Goal: Task Accomplishment & Management: Use online tool/utility

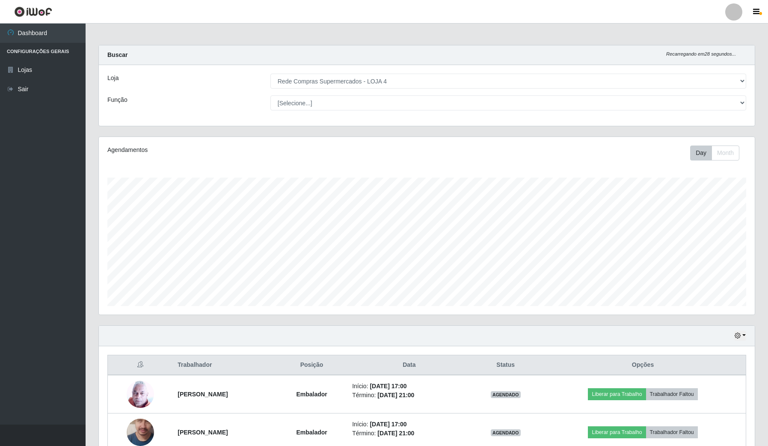
select select "159"
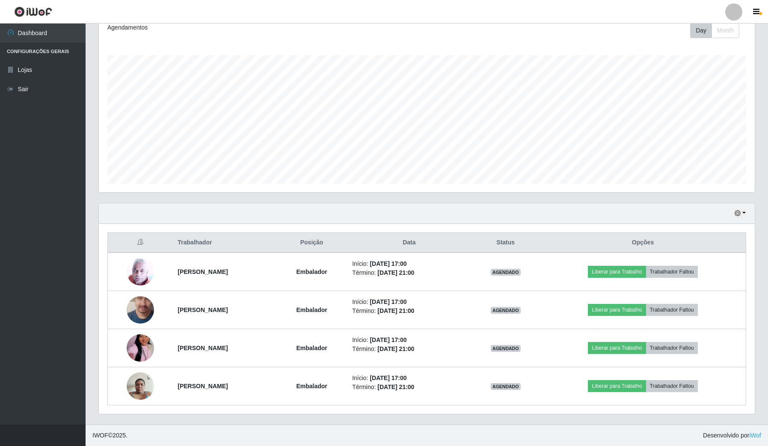
scroll to position [178, 655]
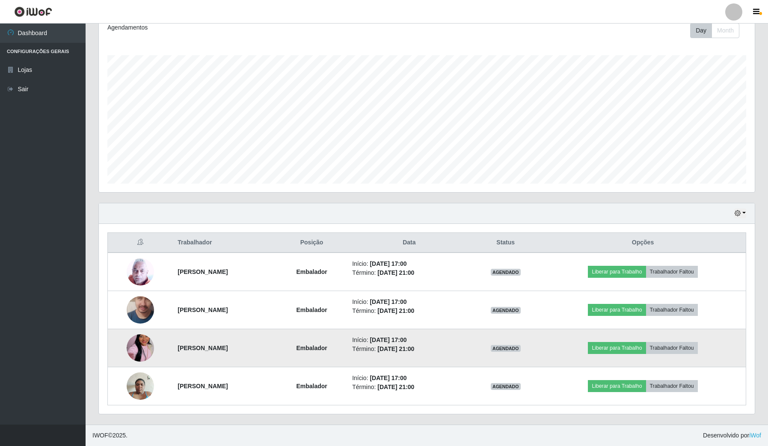
click at [142, 343] on img at bounding box center [140, 347] width 27 height 49
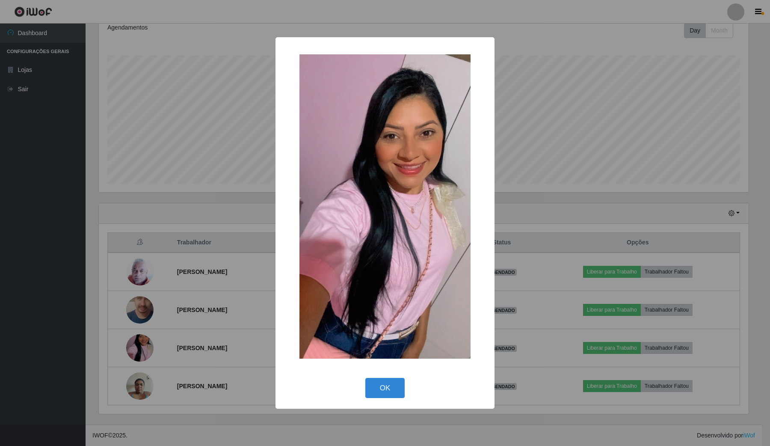
click at [0, 279] on div "× OK Cancel" at bounding box center [385, 223] width 770 height 446
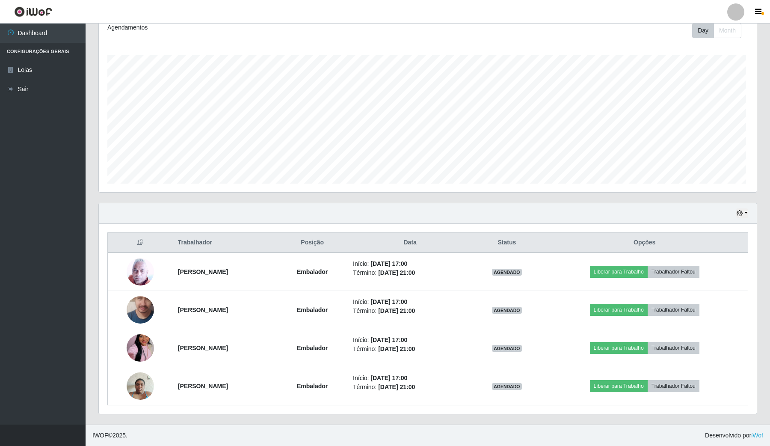
scroll to position [178, 655]
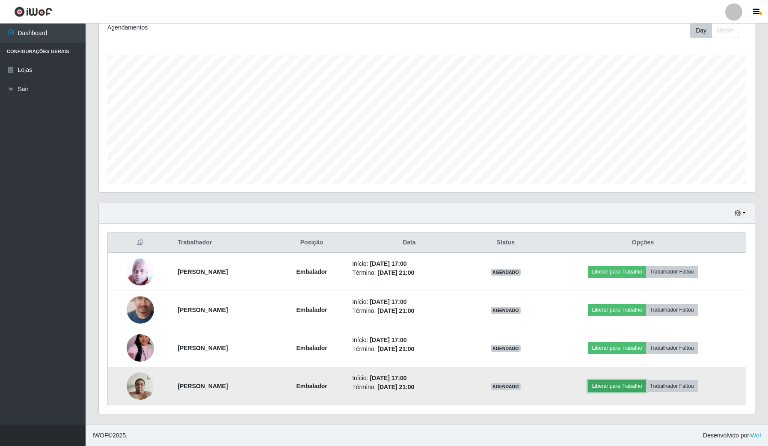
click at [621, 386] on button "Liberar para Trabalho" at bounding box center [617, 386] width 58 height 12
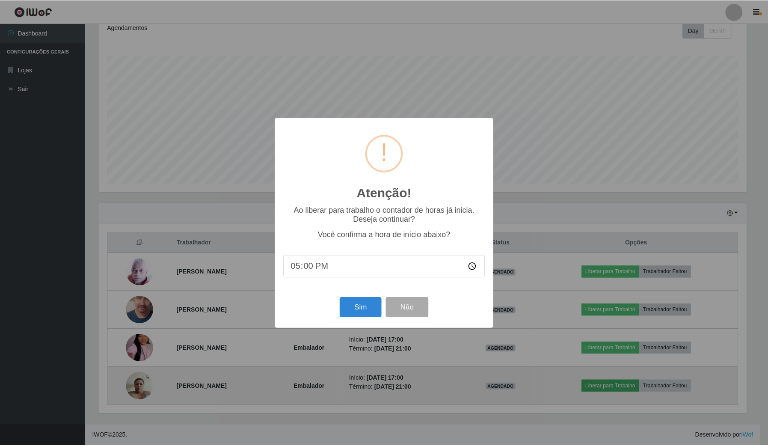
scroll to position [178, 649]
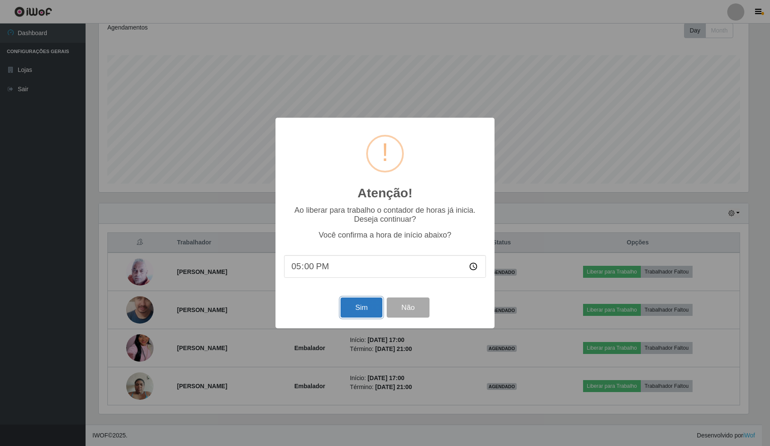
click at [355, 303] on button "Sim" at bounding box center [360, 307] width 41 height 20
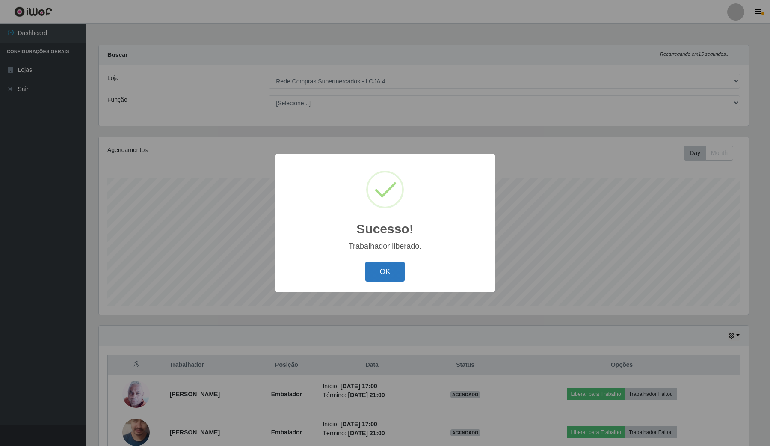
click at [394, 266] on button "OK" at bounding box center [385, 271] width 40 height 20
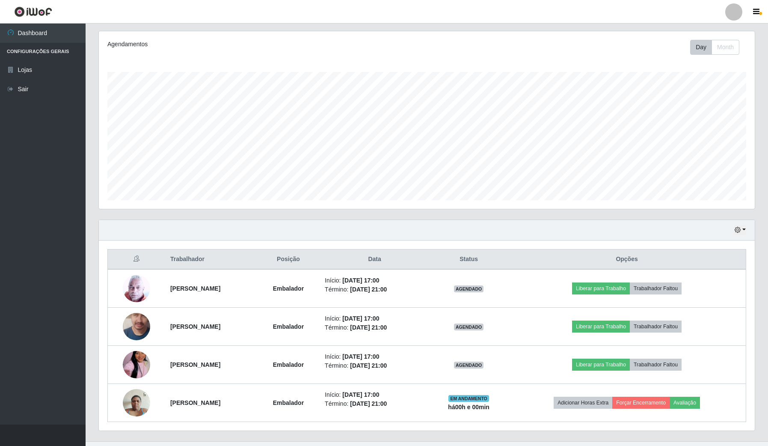
scroll to position [107, 0]
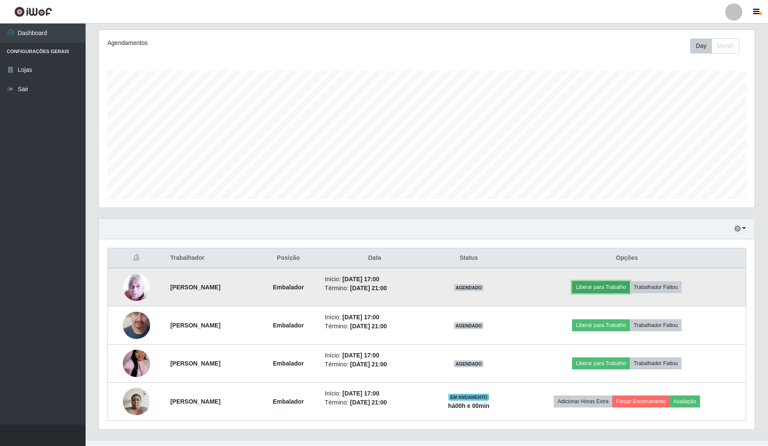
click at [627, 287] on button "Liberar para Trabalho" at bounding box center [601, 287] width 58 height 12
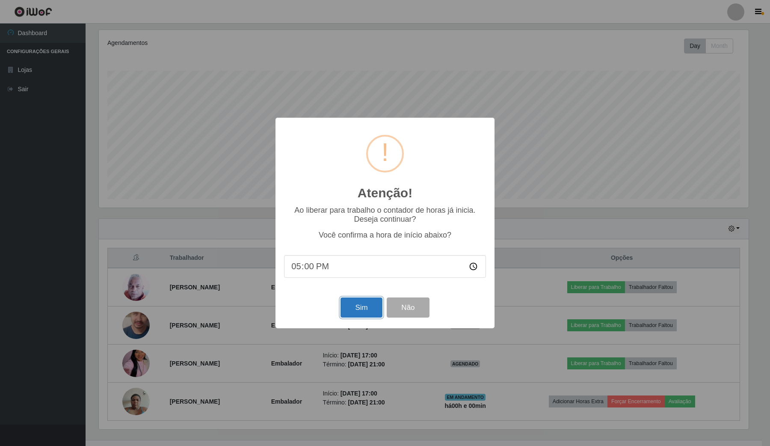
click at [370, 301] on button "Sim" at bounding box center [360, 307] width 41 height 20
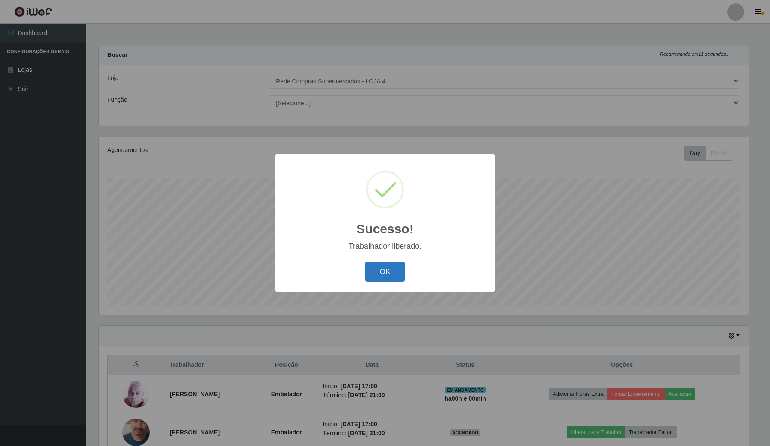
click at [389, 262] on button "OK" at bounding box center [385, 271] width 40 height 20
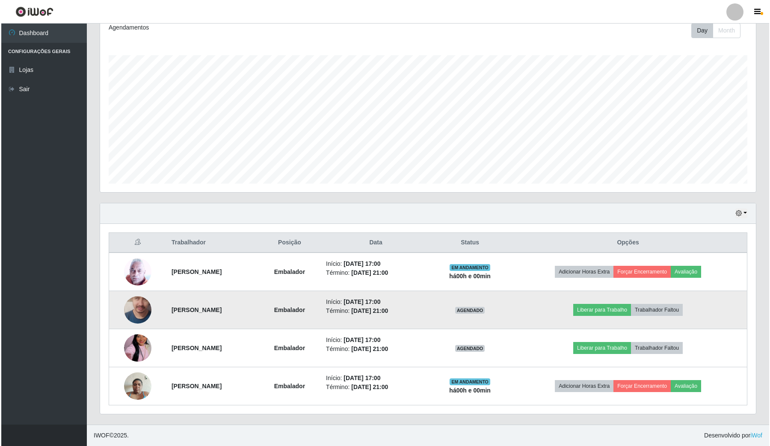
scroll to position [123, 0]
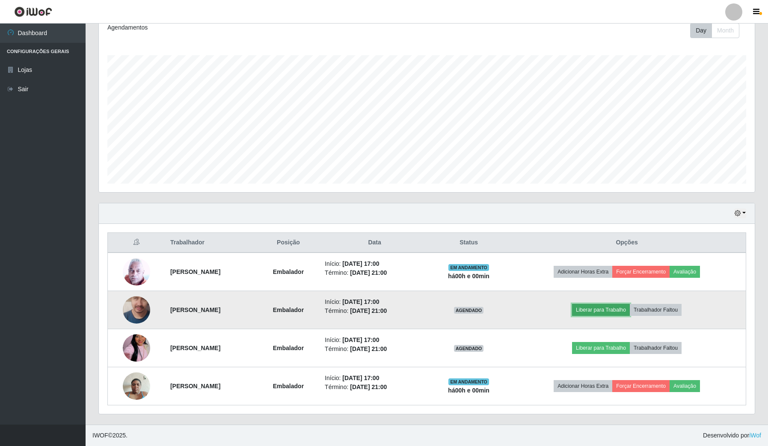
click at [626, 310] on button "Liberar para Trabalho" at bounding box center [601, 310] width 58 height 12
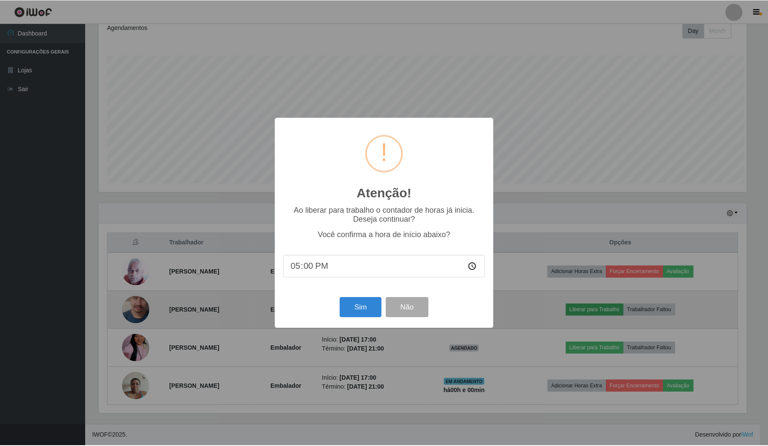
scroll to position [178, 649]
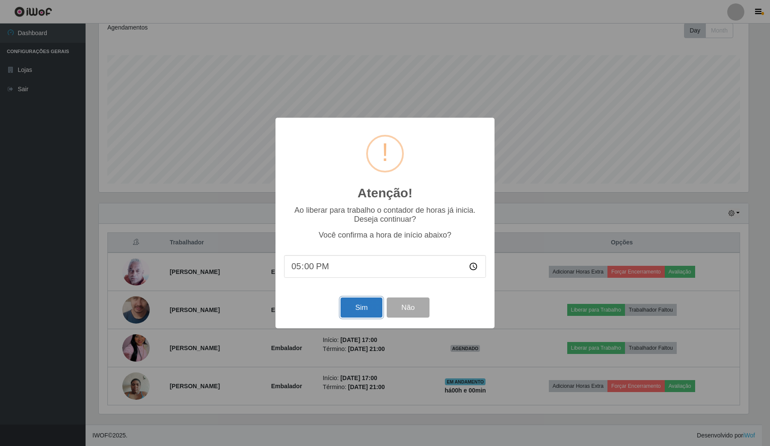
click at [363, 304] on button "Sim" at bounding box center [360, 307] width 41 height 20
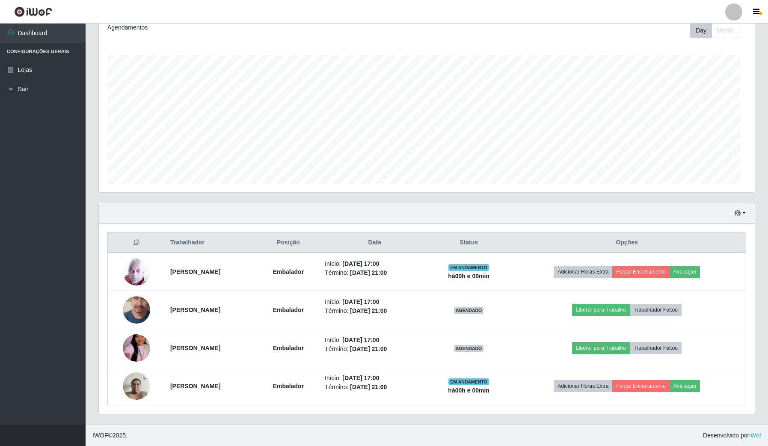
scroll to position [178, 655]
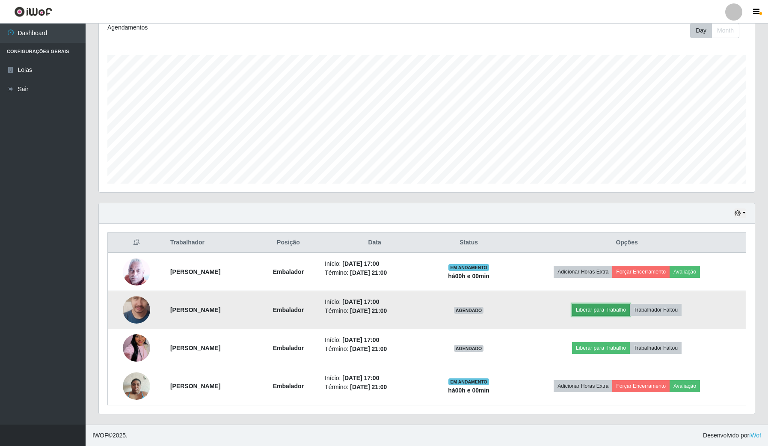
click at [629, 309] on button "Liberar para Trabalho" at bounding box center [601, 310] width 58 height 12
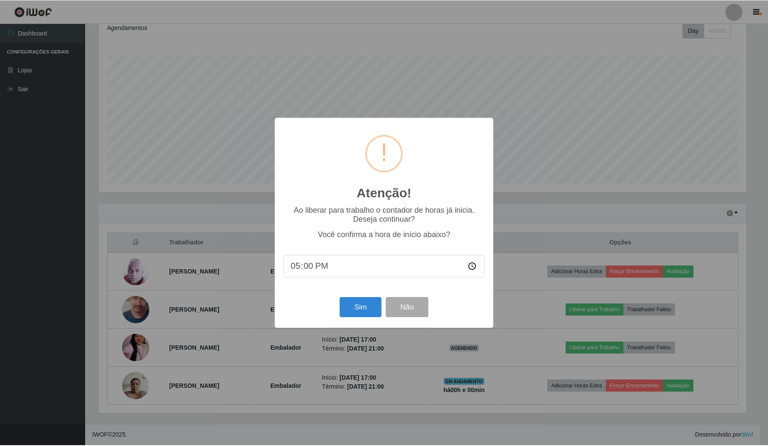
scroll to position [0, 0]
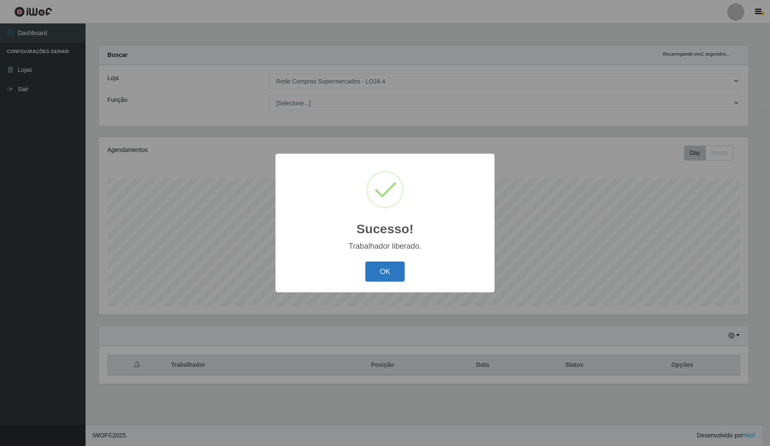
click at [374, 268] on button "OK" at bounding box center [385, 271] width 40 height 20
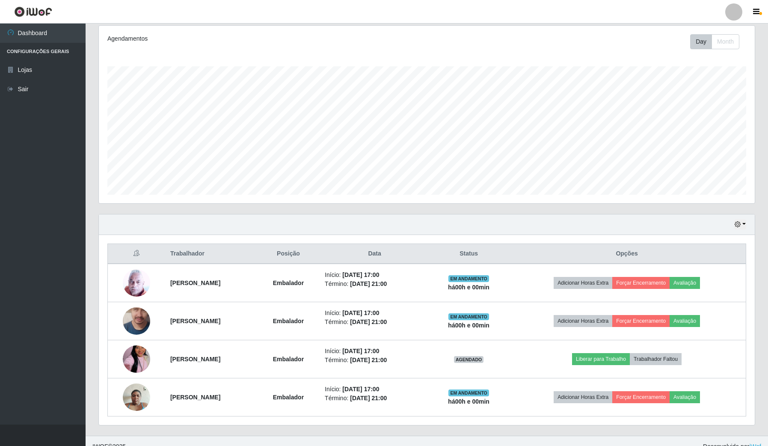
scroll to position [123, 0]
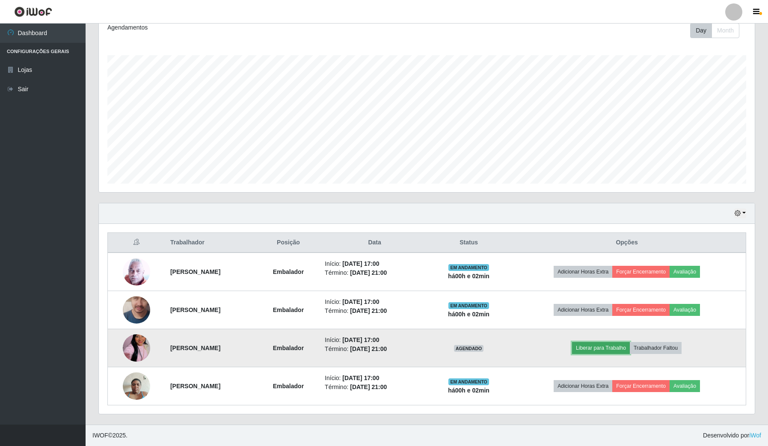
click at [603, 351] on button "Liberar para Trabalho" at bounding box center [601, 348] width 58 height 12
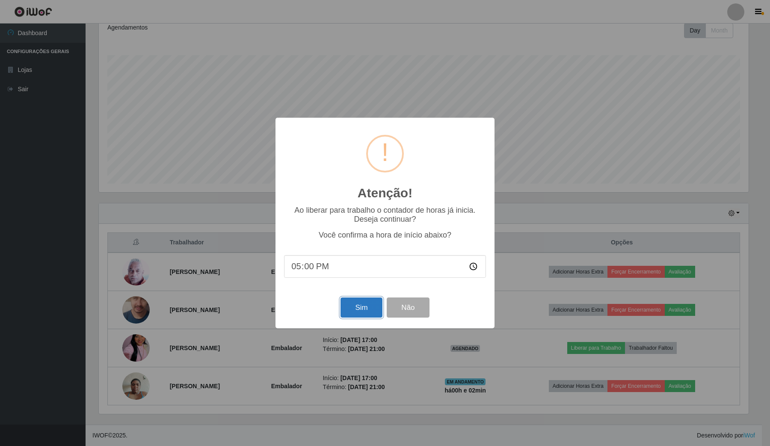
click at [363, 313] on button "Sim" at bounding box center [360, 307] width 41 height 20
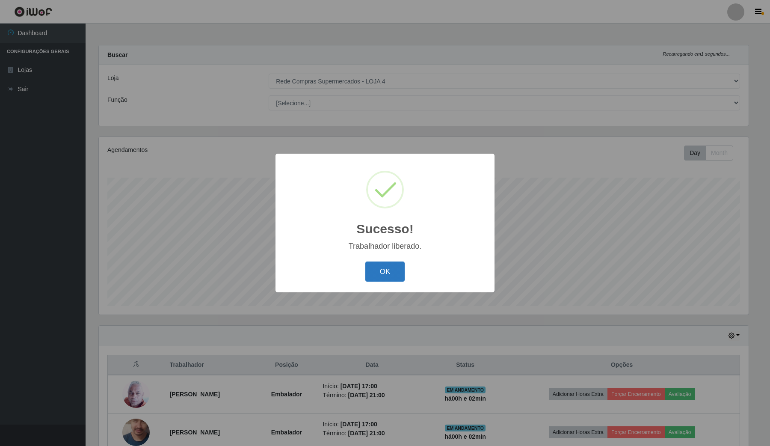
click at [394, 264] on button "OK" at bounding box center [385, 271] width 40 height 20
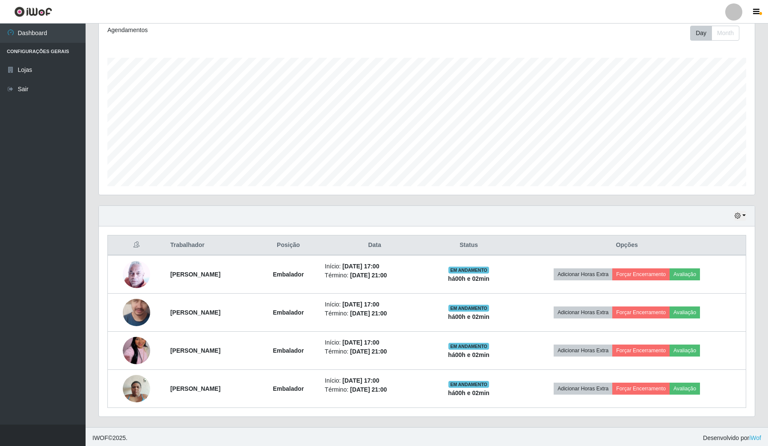
scroll to position [123, 0]
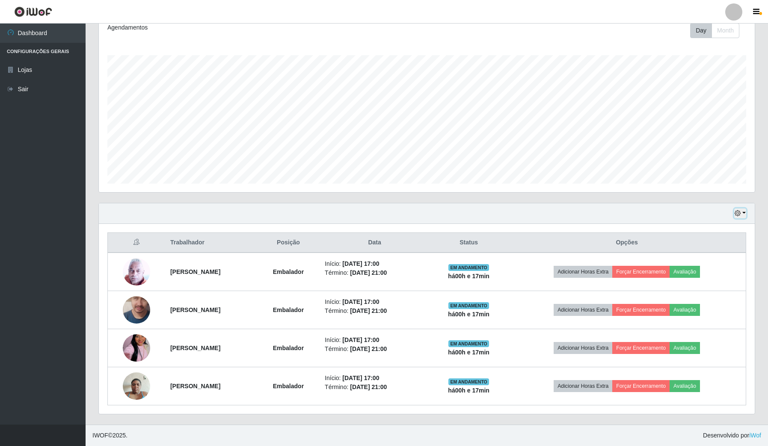
click at [735, 215] on icon "button" at bounding box center [737, 213] width 6 height 6
click at [712, 278] on button "1 Semana" at bounding box center [711, 283] width 68 height 18
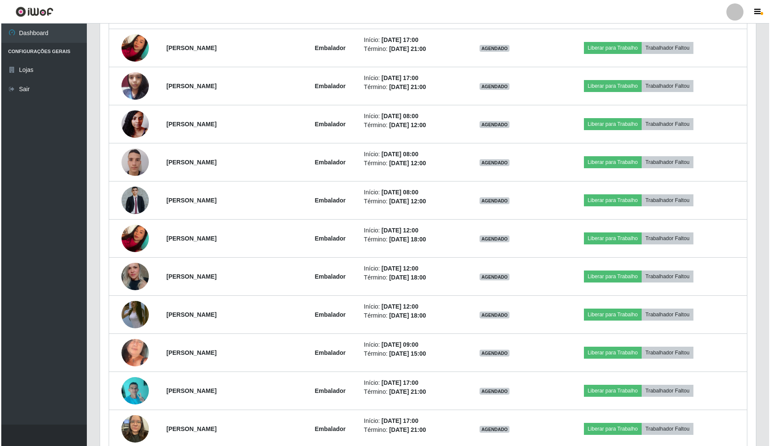
scroll to position [1993, 0]
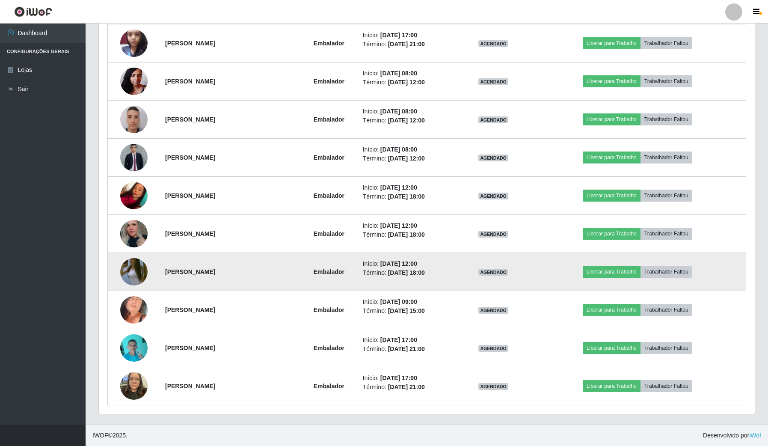
click at [136, 262] on img at bounding box center [133, 271] width 27 height 49
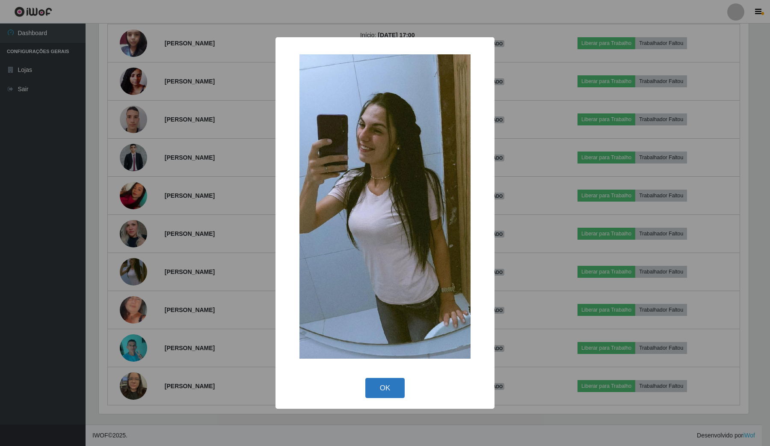
drag, startPoint x: 381, startPoint y: 378, endPoint x: 379, endPoint y: 371, distance: 6.8
click at [379, 377] on div "OK Cancel" at bounding box center [385, 387] width 202 height 24
click at [373, 381] on div "× OK Cancel" at bounding box center [384, 223] width 219 height 372
click at [390, 384] on button "OK" at bounding box center [385, 388] width 40 height 20
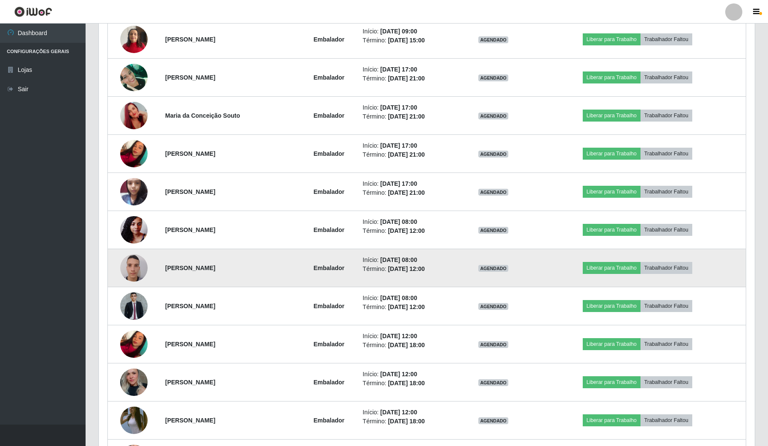
scroll to position [1832, 0]
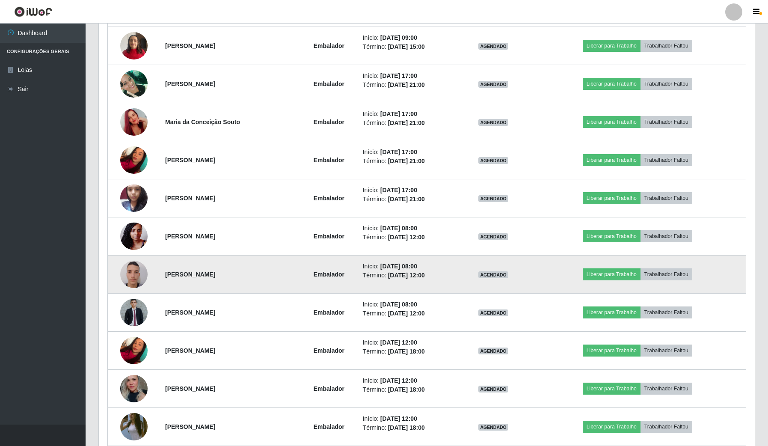
click at [136, 281] on img at bounding box center [133, 274] width 27 height 36
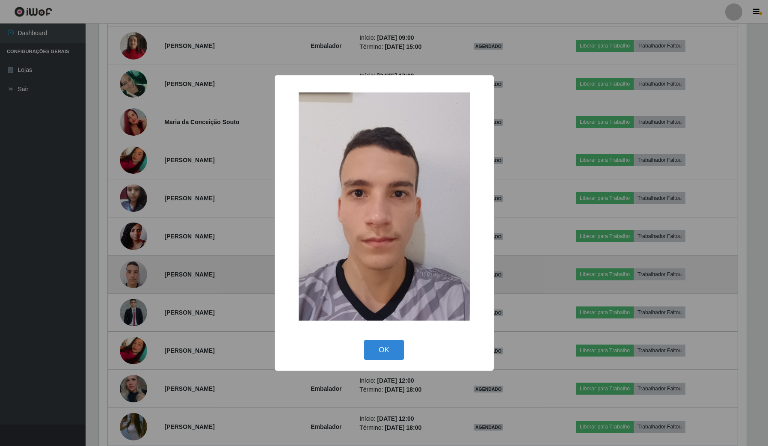
scroll to position [178, 649]
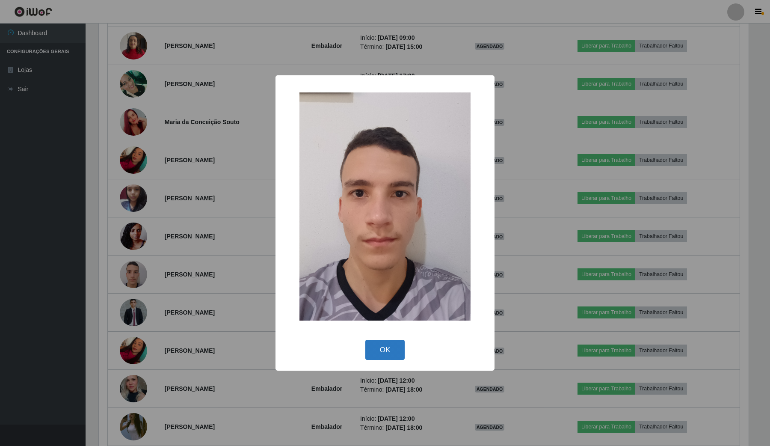
click at [390, 346] on button "OK" at bounding box center [385, 350] width 40 height 20
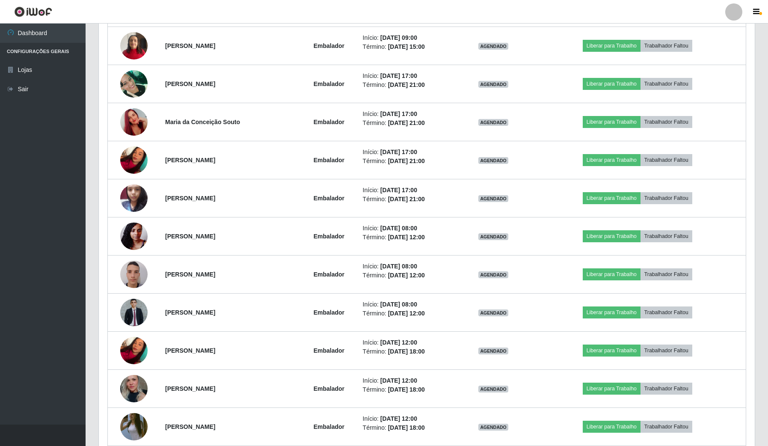
scroll to position [178, 655]
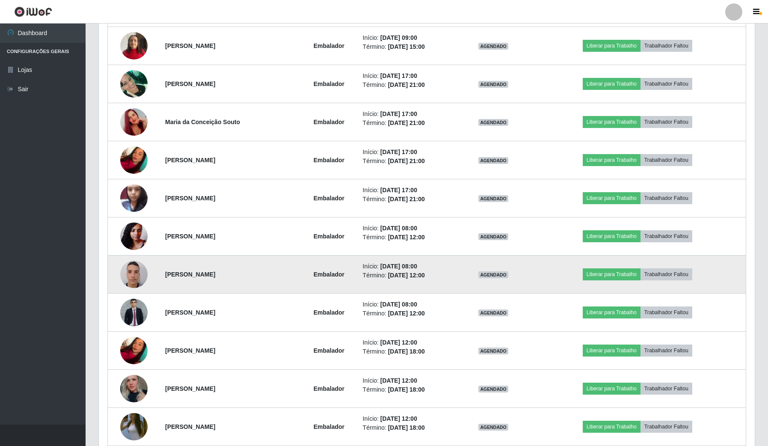
click at [133, 276] on img at bounding box center [133, 274] width 27 height 36
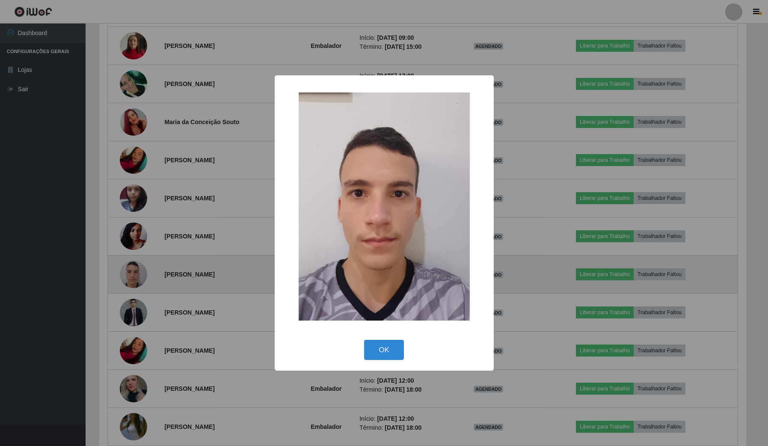
scroll to position [178, 649]
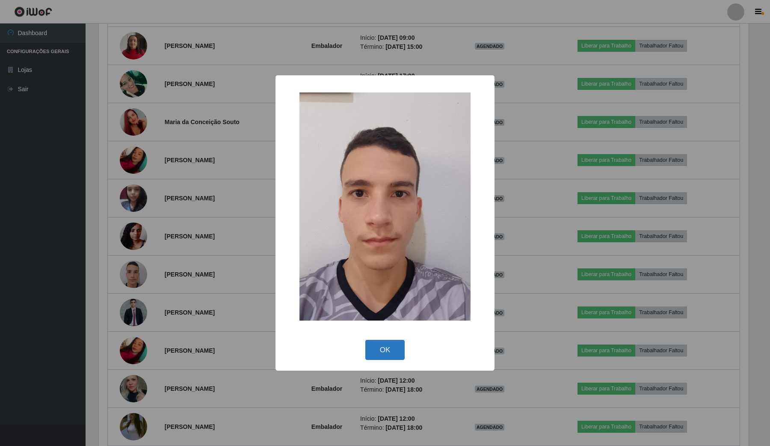
click at [401, 341] on button "OK" at bounding box center [385, 350] width 40 height 20
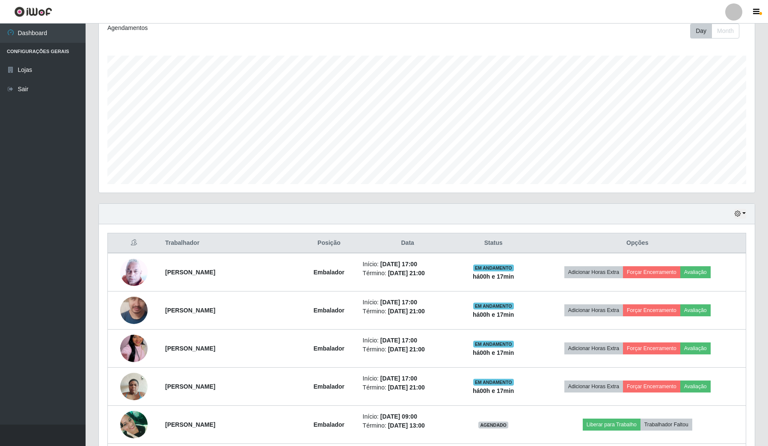
scroll to position [68, 0]
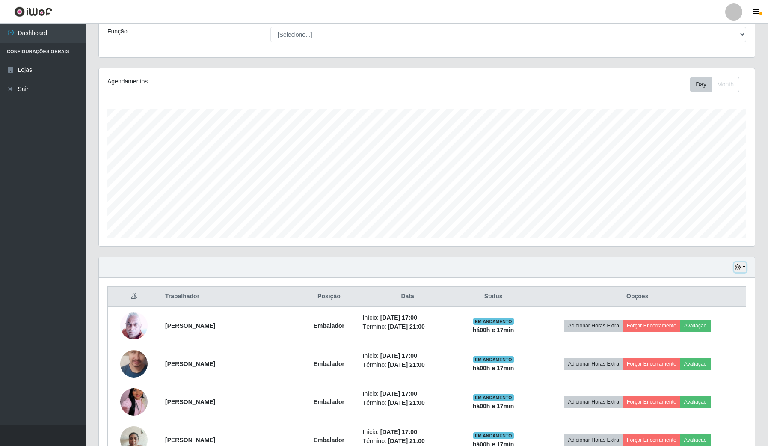
click at [744, 264] on button "button" at bounding box center [740, 267] width 12 height 10
click at [730, 281] on button "Hoje" at bounding box center [711, 283] width 68 height 18
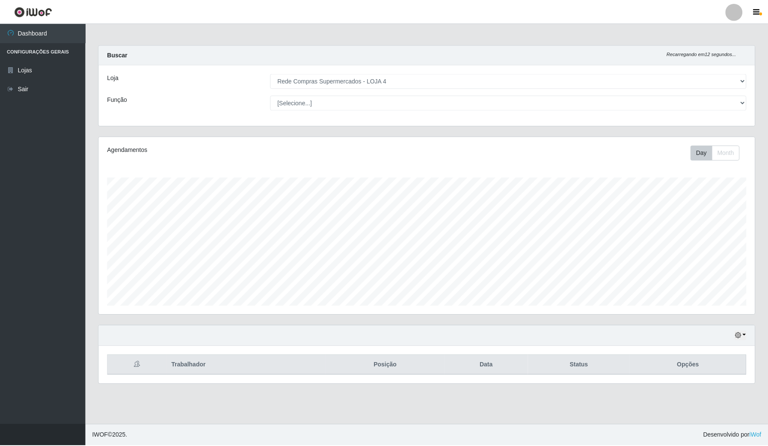
scroll to position [427435, 426957]
